Goal: Task Accomplishment & Management: Manage account settings

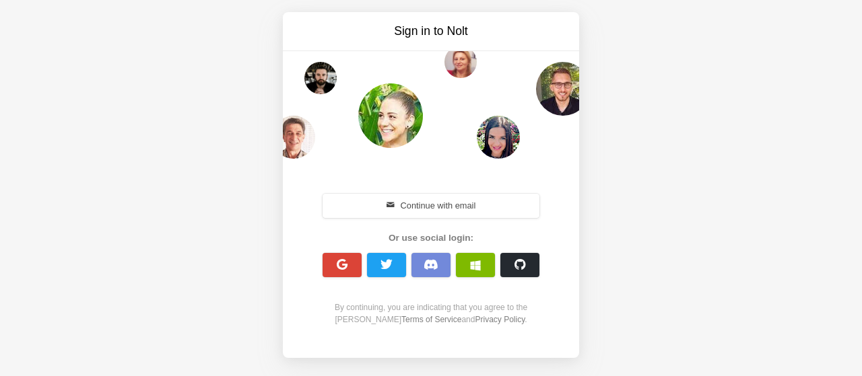
scroll to position [12, 0]
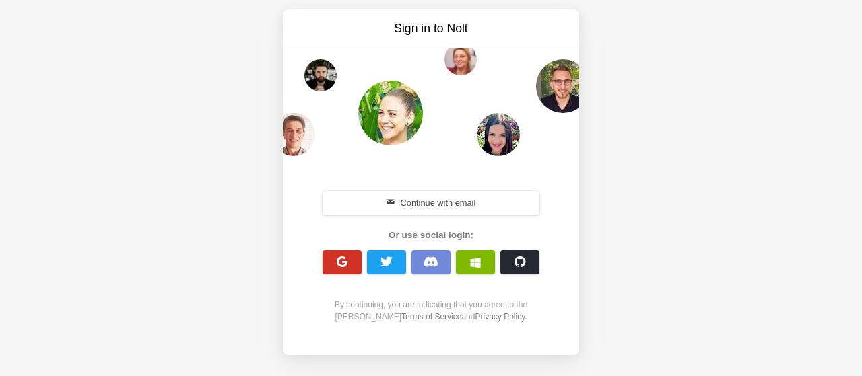
click at [333, 260] on button "button" at bounding box center [342, 263] width 39 height 24
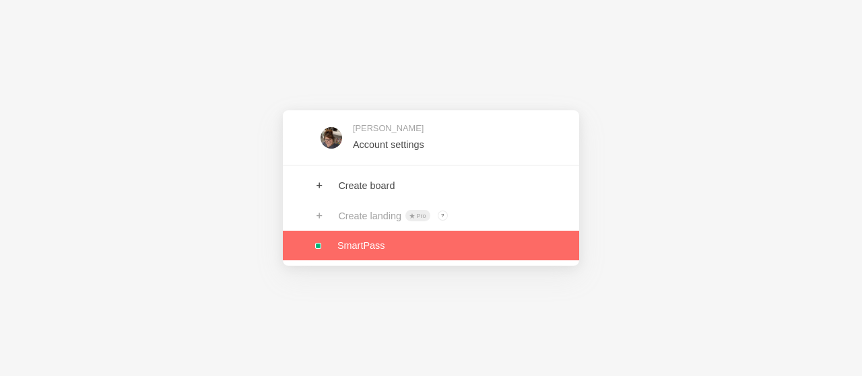
click at [445, 247] on link at bounding box center [431, 246] width 296 height 30
